Goal: Check status: Check status

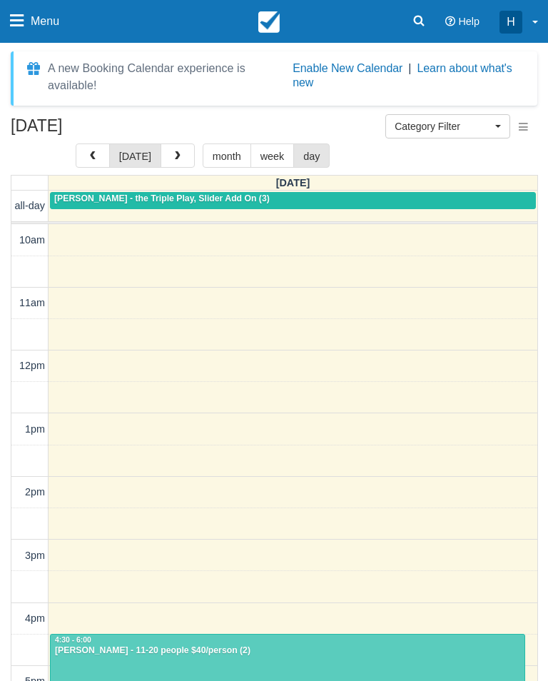
select select
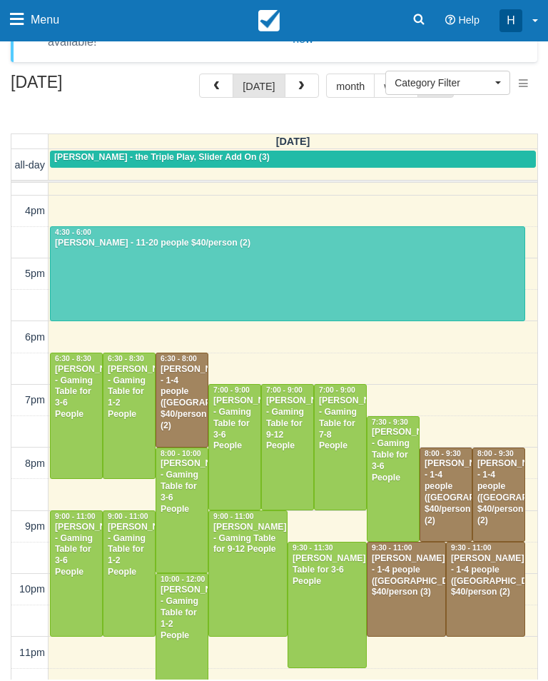
scroll to position [366, 0]
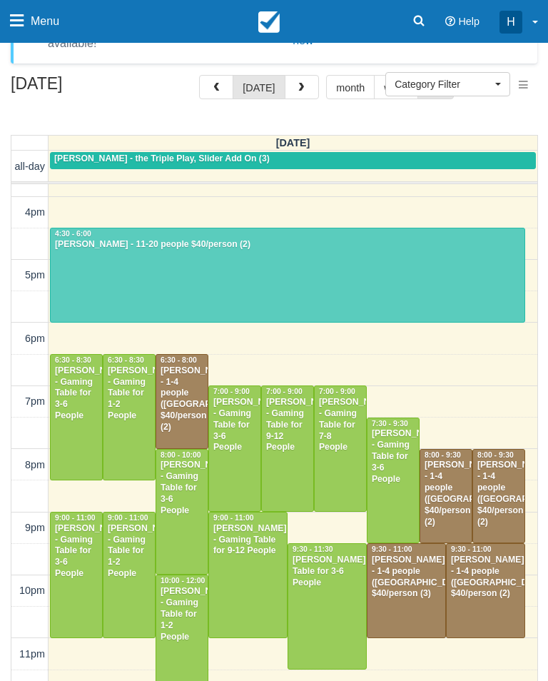
click at [81, 575] on div "Christopher Naclerio - Gaming Table for 3-6 People" at bounding box center [76, 551] width 44 height 56
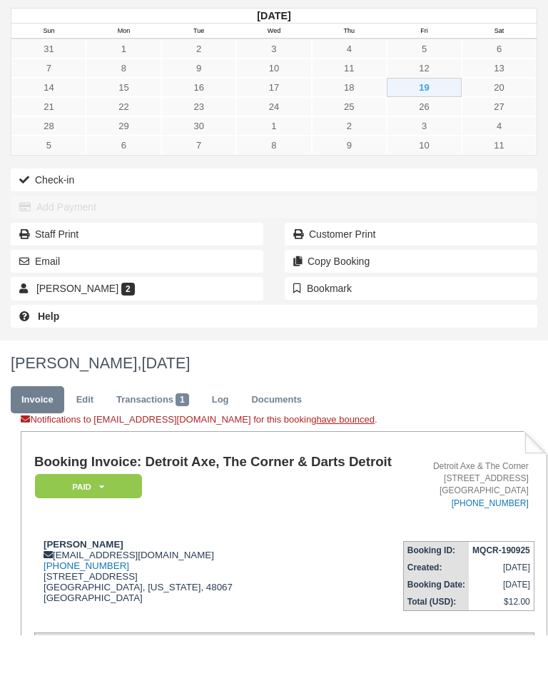
scroll to position [80, 0]
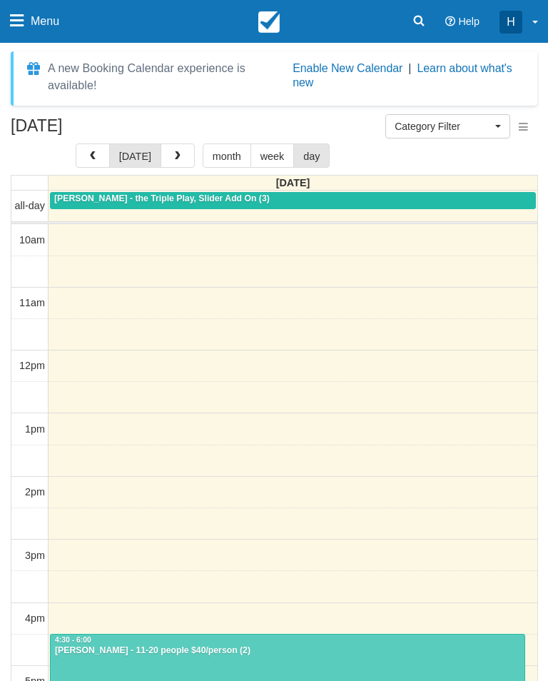
select select
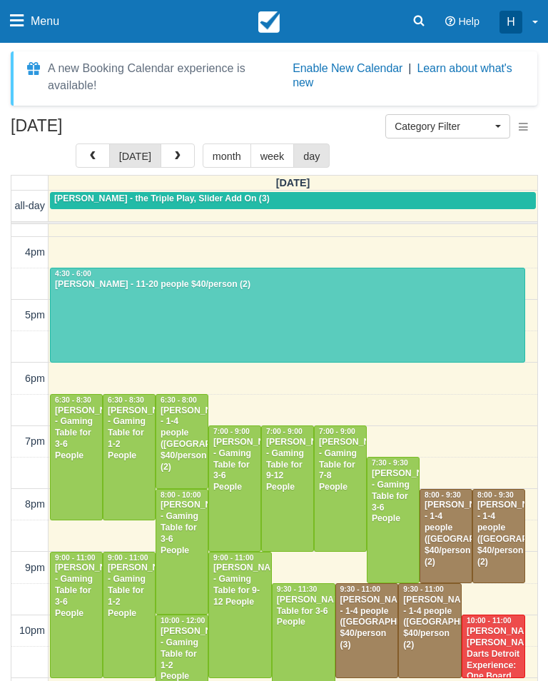
scroll to position [366, 0]
click at [133, 603] on div "James Grear - Gaming Table for 1-2 People" at bounding box center [129, 590] width 44 height 56
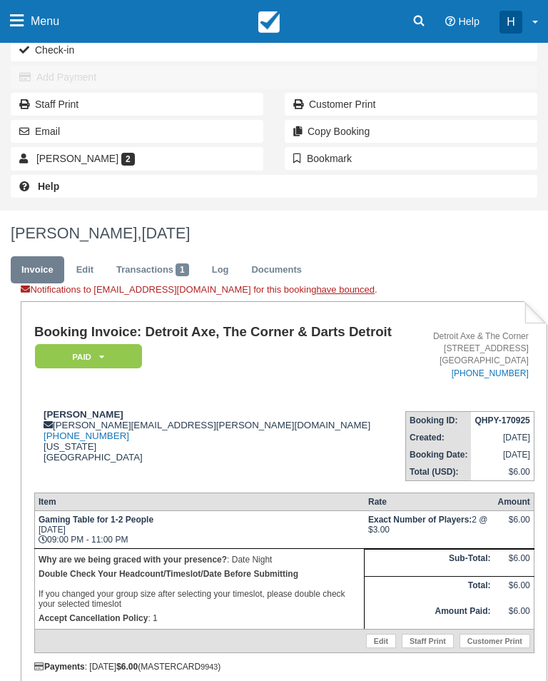
scroll to position [175, 0]
